Goal: Transaction & Acquisition: Purchase product/service

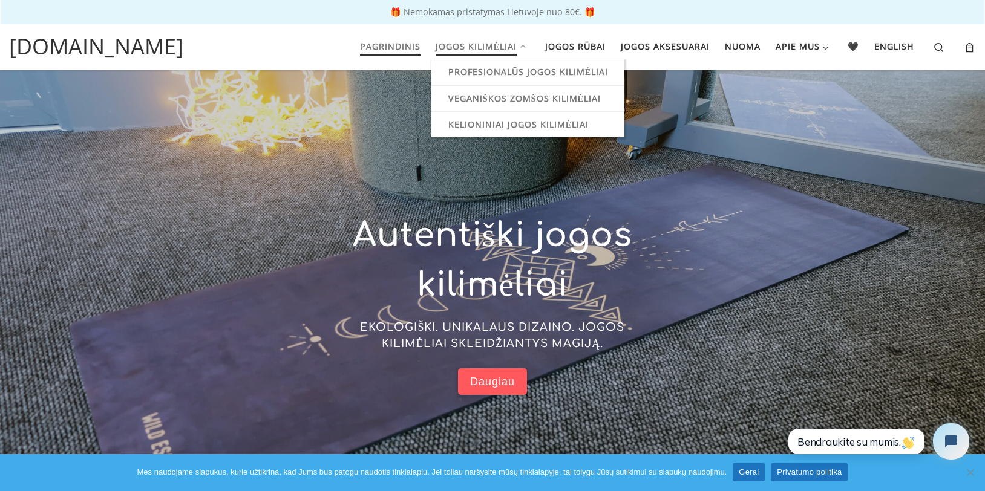
click at [489, 47] on span "Jogos kilimėliai" at bounding box center [477, 45] width 82 height 22
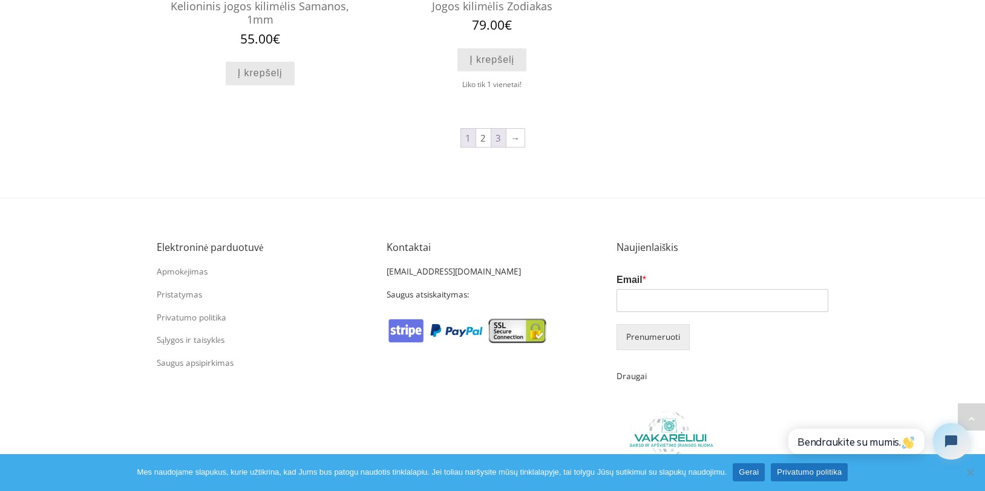
scroll to position [1394, 0]
click at [481, 133] on link "2" at bounding box center [483, 137] width 15 height 18
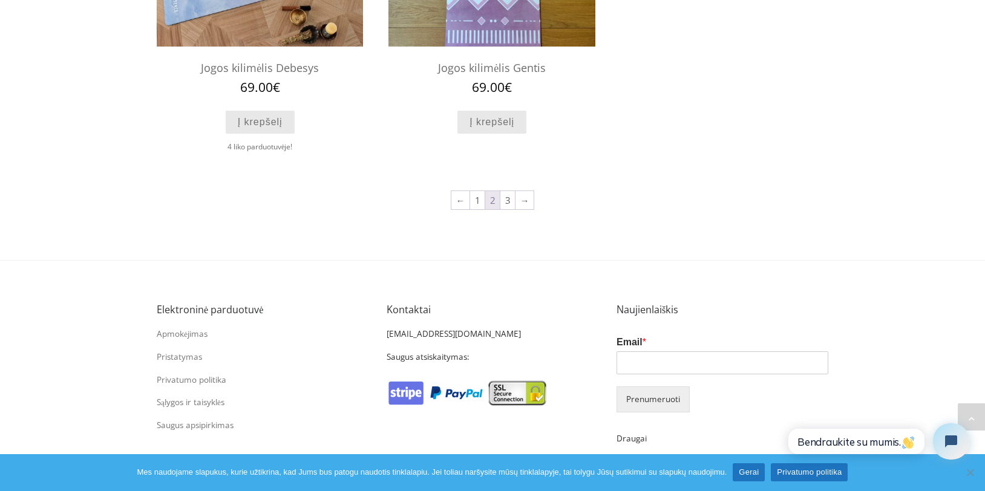
scroll to position [1322, 0]
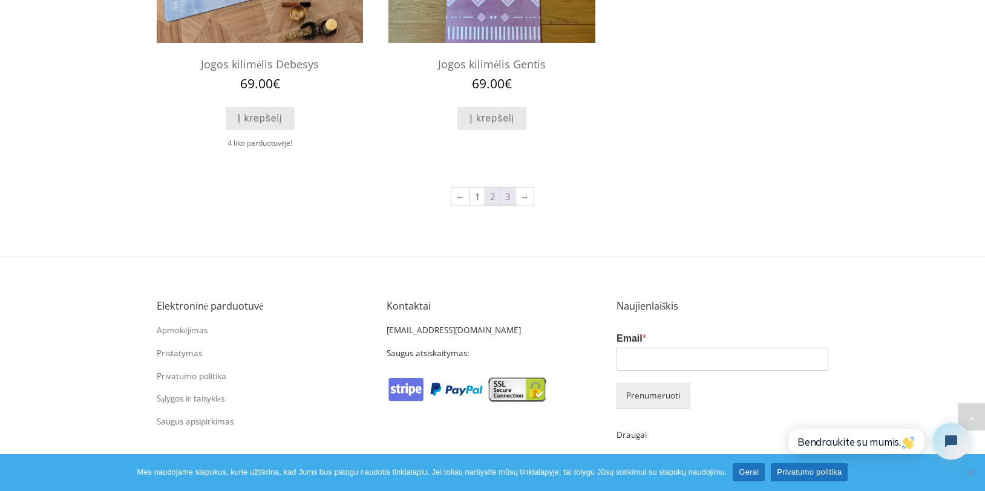
click at [508, 192] on link "3" at bounding box center [507, 197] width 15 height 18
